Goal: Book appointment/travel/reservation

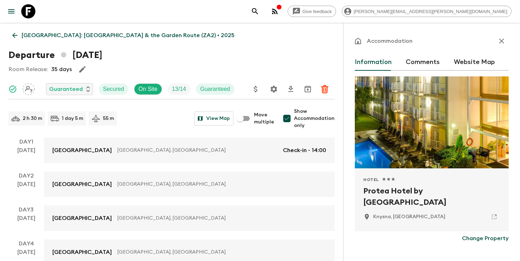
click at [259, 13] on icon "search adventures" at bounding box center [255, 11] width 8 height 8
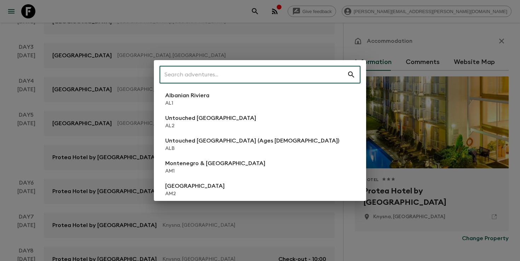
scroll to position [178, 0]
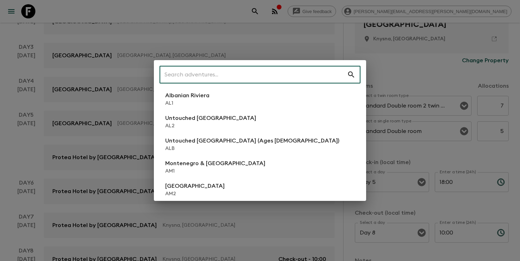
click at [234, 74] on input "text" at bounding box center [252, 75] width 187 height 20
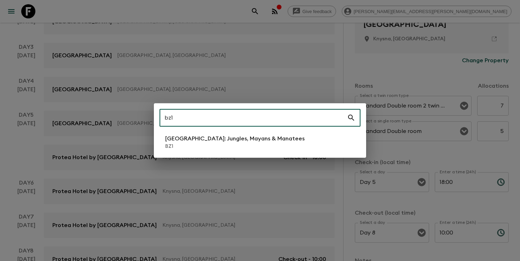
click at [206, 127] on input "bz1" at bounding box center [252, 118] width 187 height 20
type input "bz1"
click at [202, 140] on p "[GEOGRAPHIC_DATA]: Jungles, Mayans & Manatees" at bounding box center [234, 138] width 139 height 8
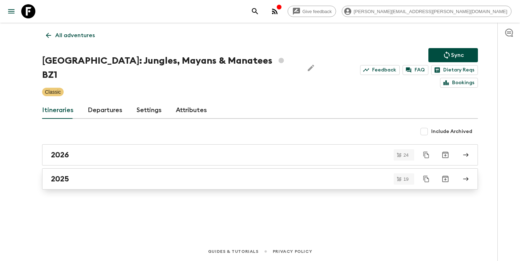
click at [161, 174] on div "2025" at bounding box center [253, 178] width 404 height 9
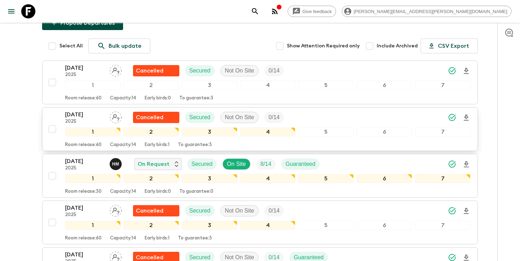
scroll to position [93, 0]
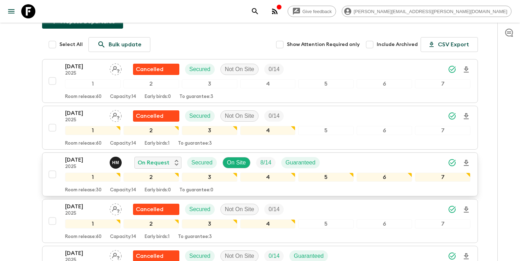
click at [467, 156] on span "button" at bounding box center [466, 163] width 8 height 14
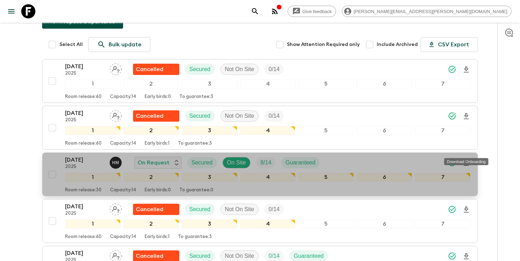
click at [466, 160] on icon "Download Onboarding" at bounding box center [466, 163] width 5 height 6
